Goal: Book appointment/travel/reservation

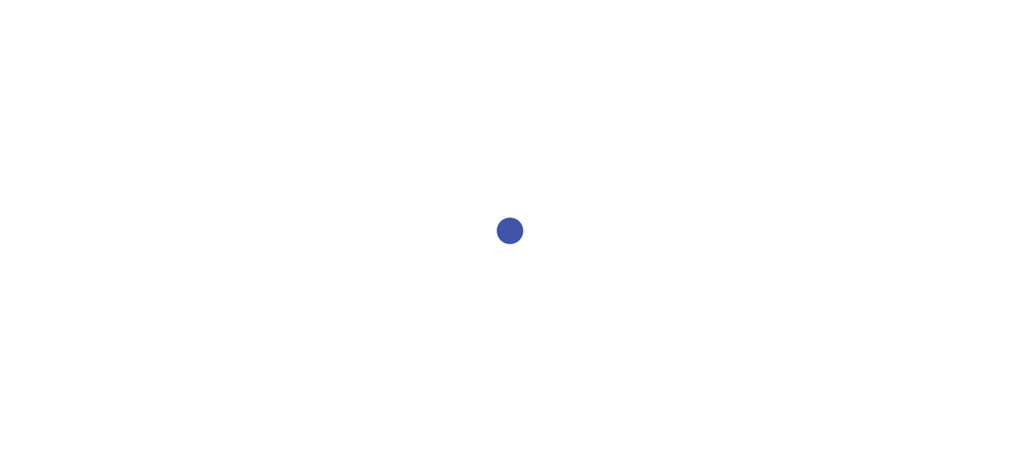
select select "2bed604d-1099-4043-b1bc-2365e8740244"
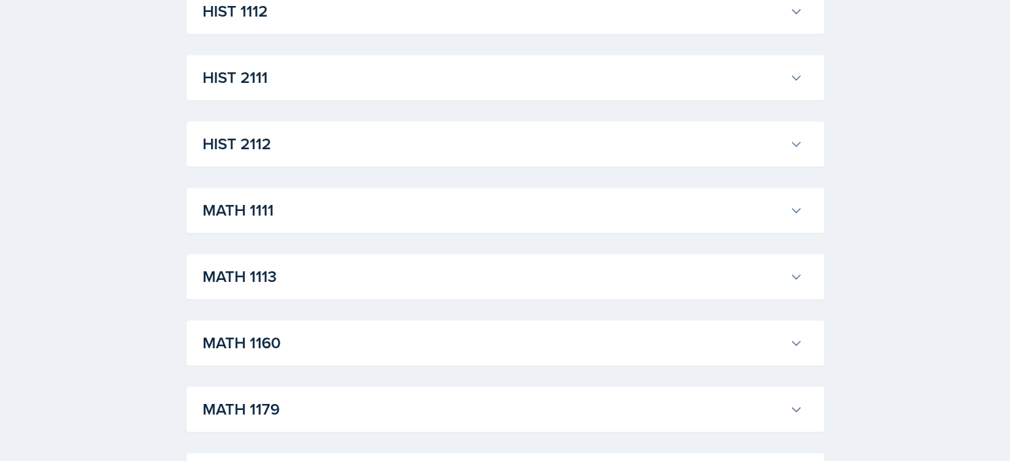
scroll to position [1099, 0]
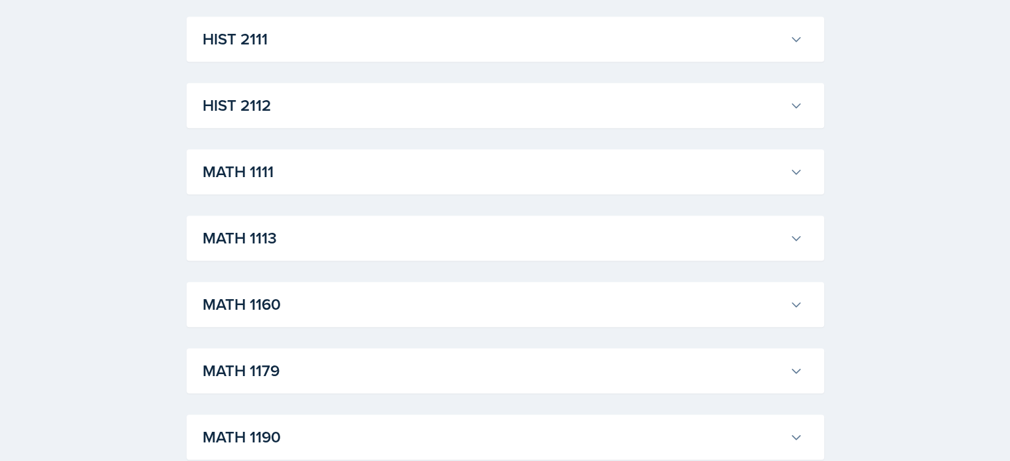
click at [595, 177] on h3 "MATH 1111" at bounding box center [492, 172] width 581 height 24
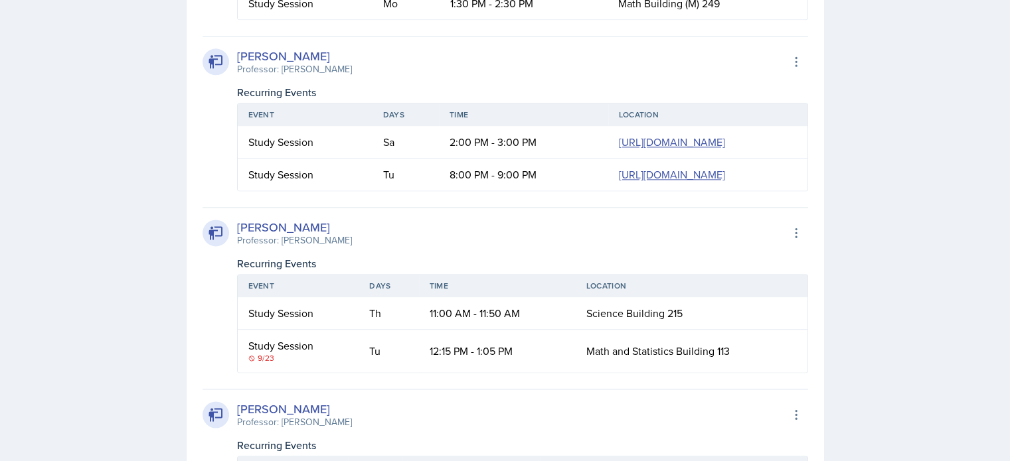
scroll to position [1759, 0]
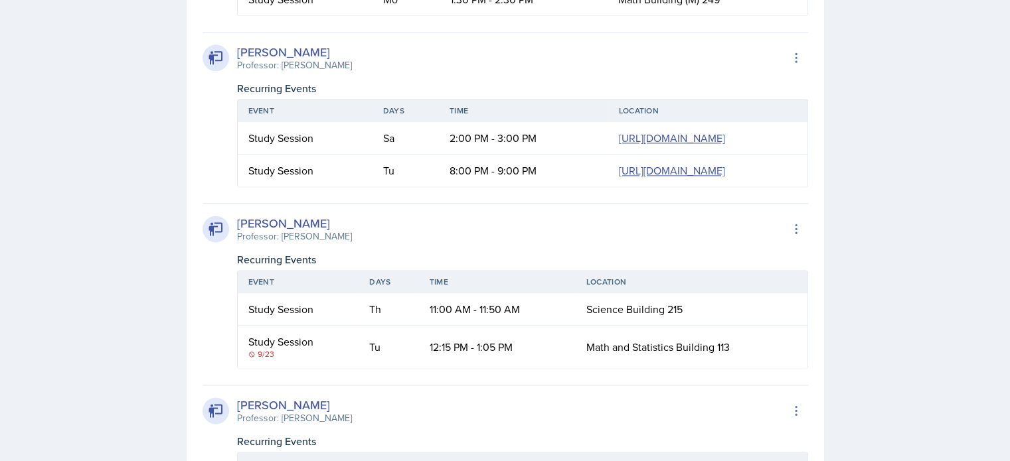
click at [372, 155] on td "Sa" at bounding box center [405, 138] width 66 height 33
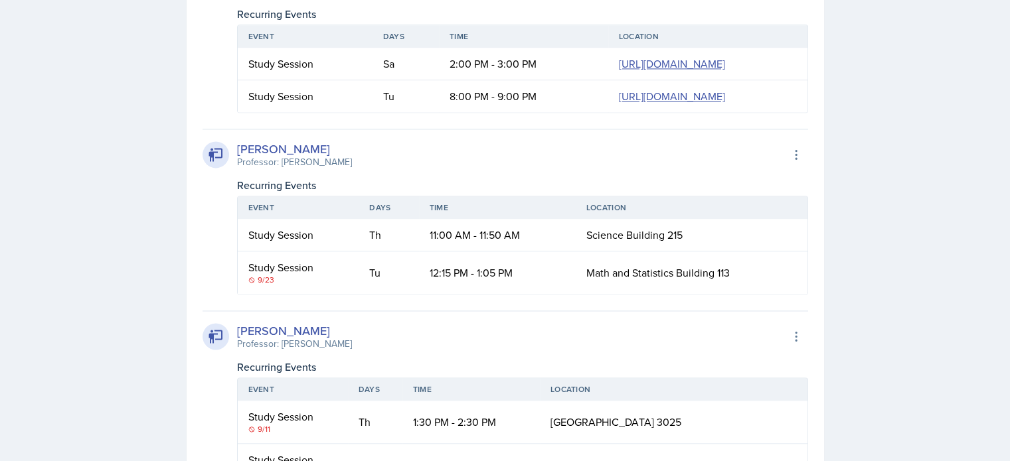
scroll to position [0, 0]
click at [372, 80] on td "Sa" at bounding box center [405, 64] width 66 height 33
click at [439, 80] on td "2:00 PM - 3:00 PM" at bounding box center [523, 64] width 169 height 33
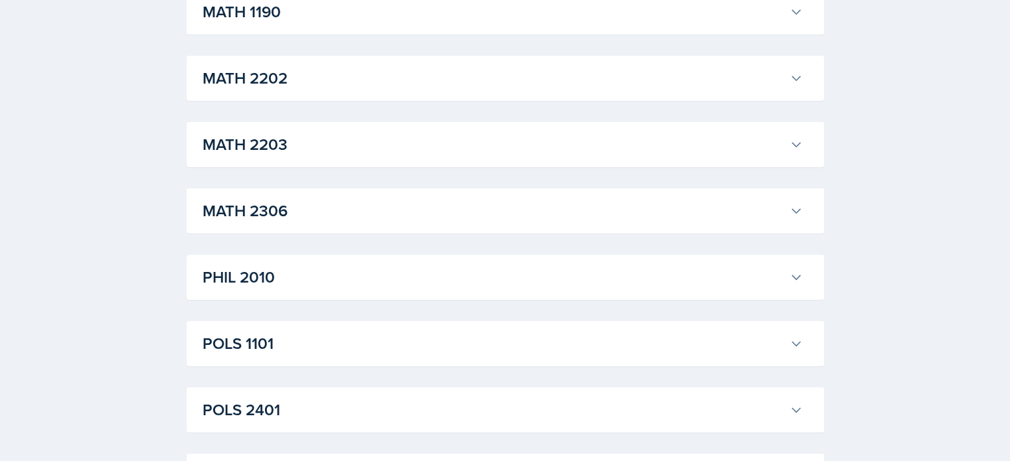
scroll to position [4599, 0]
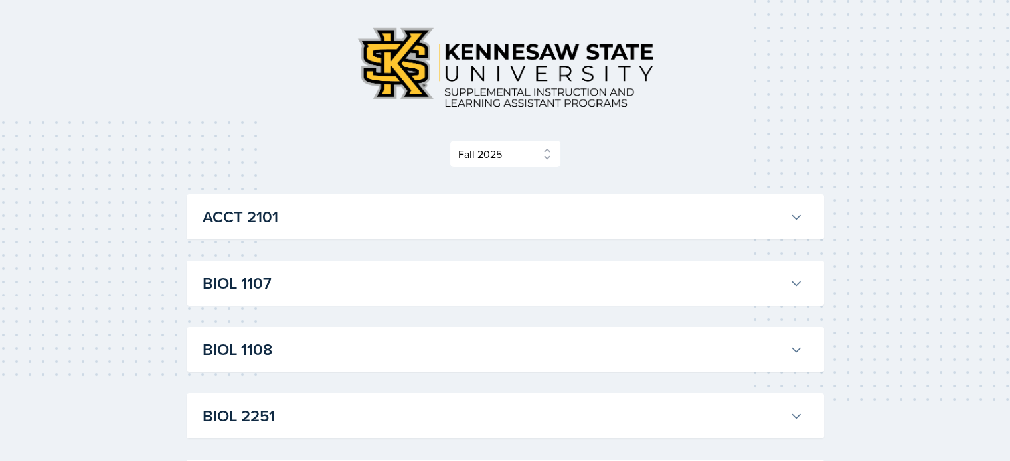
scroll to position [0, 0]
